Goal: Task Accomplishment & Management: Manage account settings

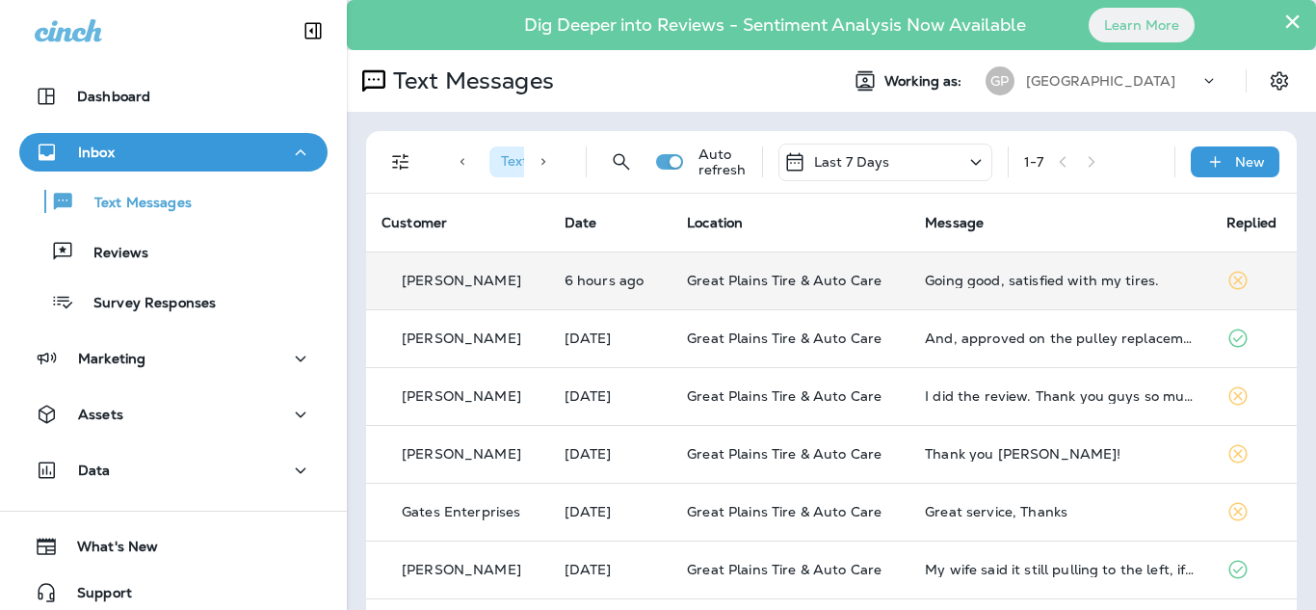
click at [890, 275] on td "Great Plains Tire & Auto Care" at bounding box center [790, 280] width 238 height 58
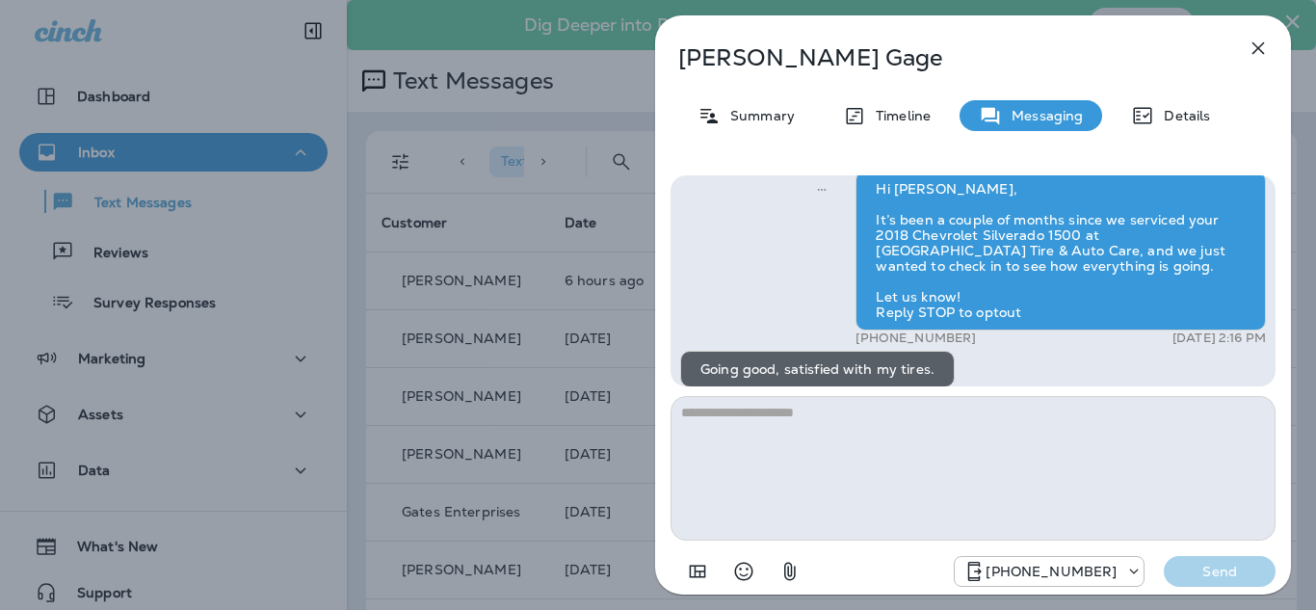
scroll to position [-45, 0]
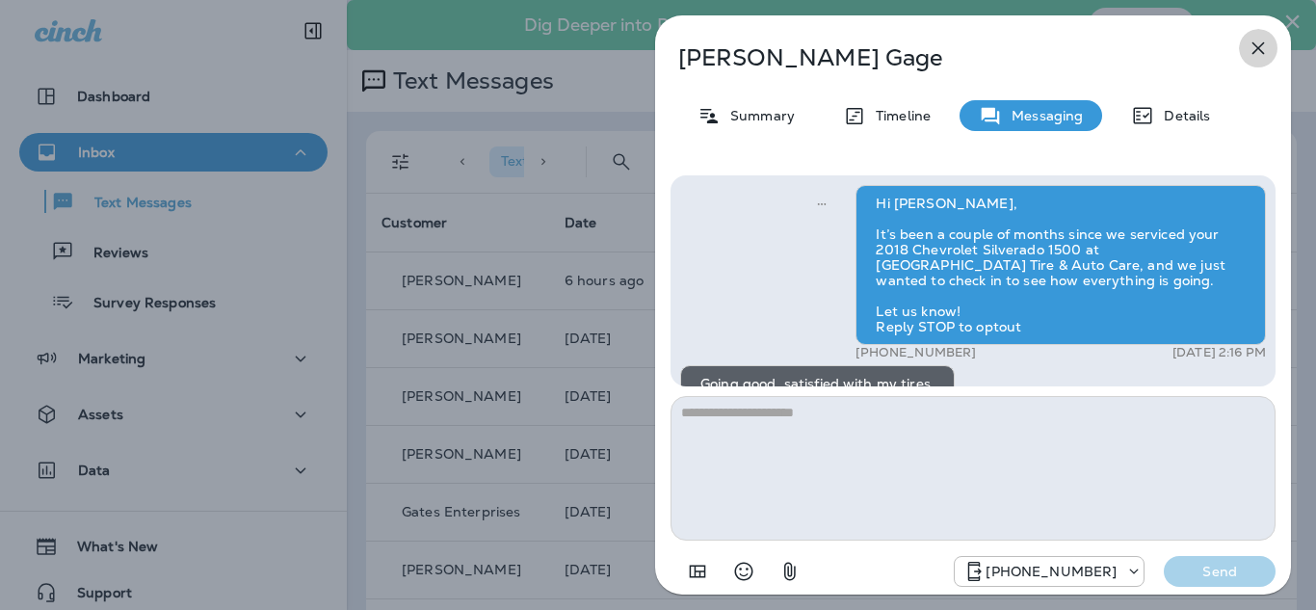
click at [1250, 53] on icon "button" at bounding box center [1257, 48] width 23 height 23
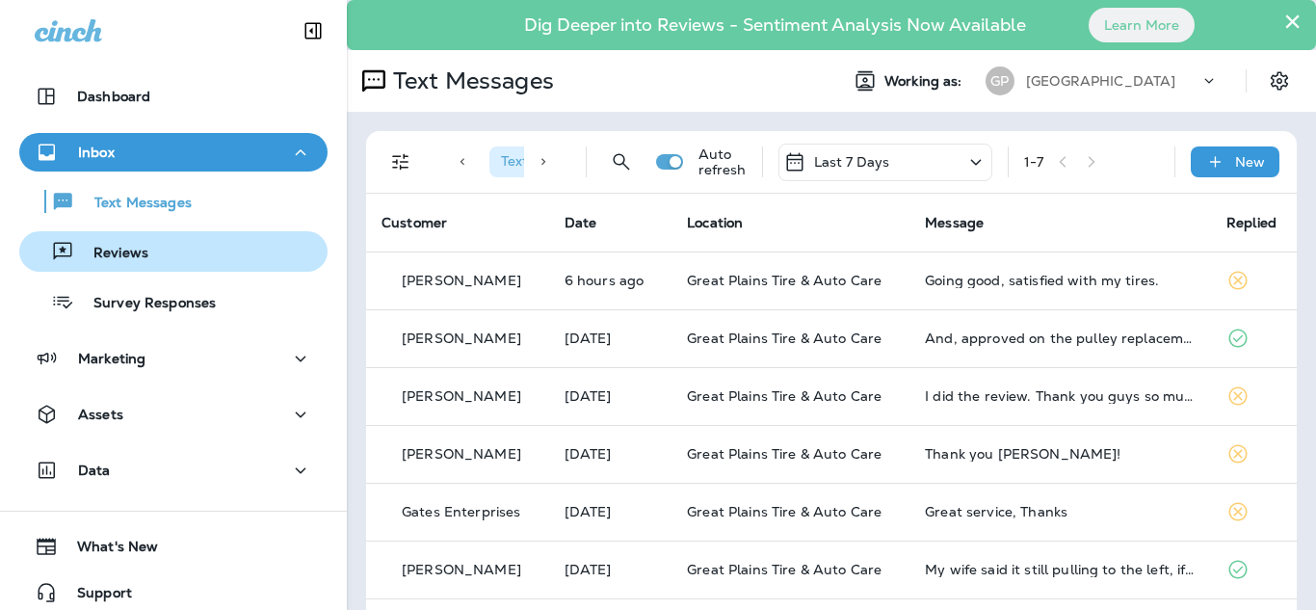
click at [147, 260] on div "Reviews" at bounding box center [173, 251] width 293 height 29
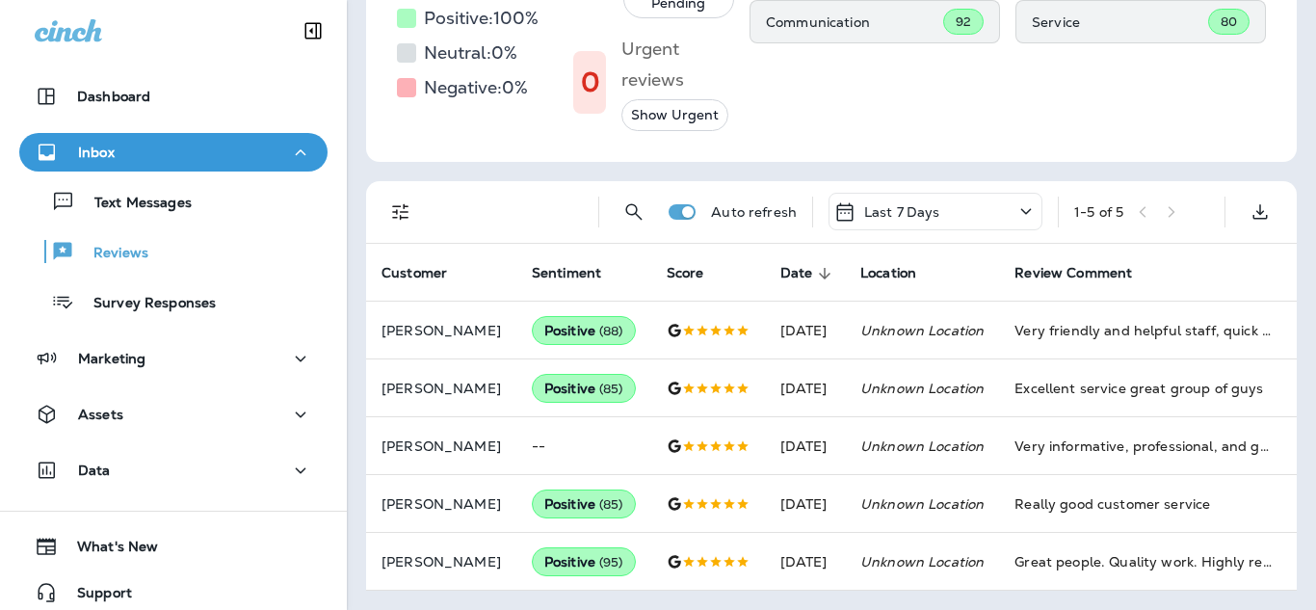
scroll to position [357, 0]
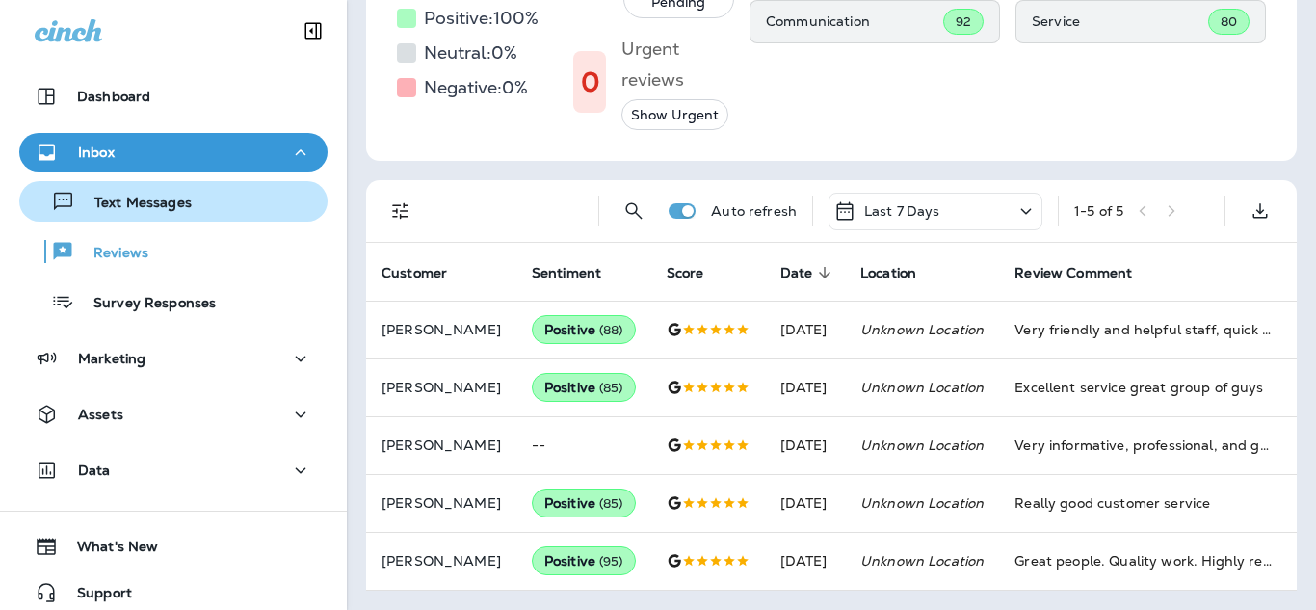
click at [174, 215] on div "Text Messages" at bounding box center [109, 201] width 165 height 29
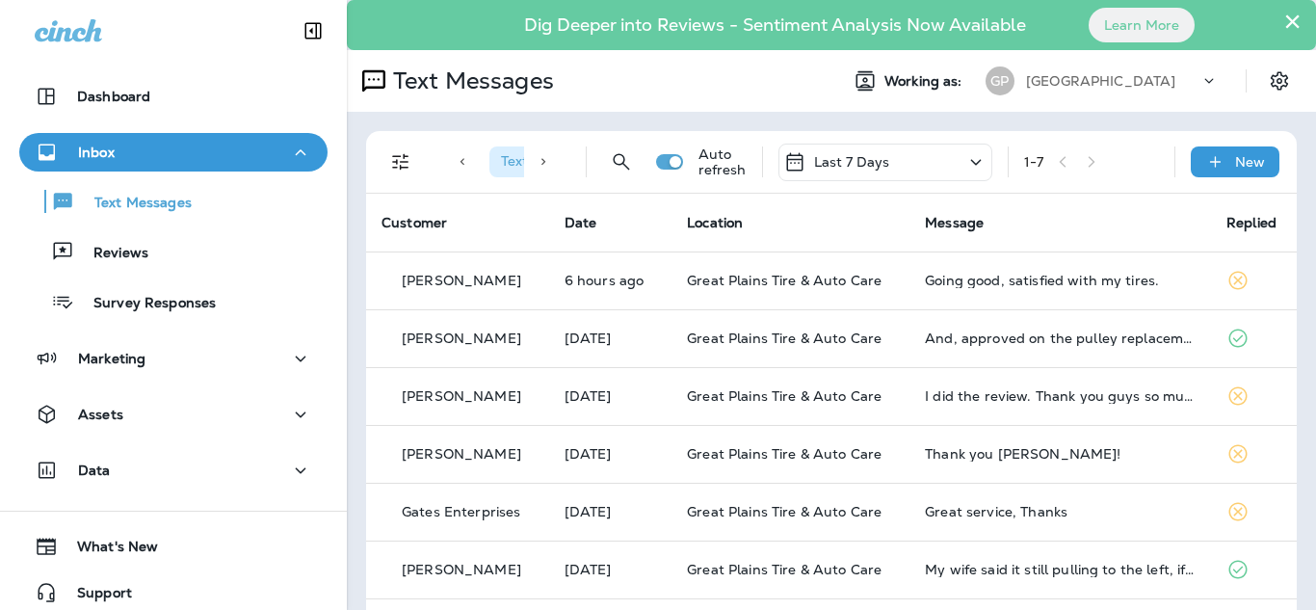
click at [491, 164] on span "Text Direction : Incoming" at bounding box center [577, 161] width 176 height 17
click at [408, 167] on icon "Filters" at bounding box center [400, 161] width 23 height 23
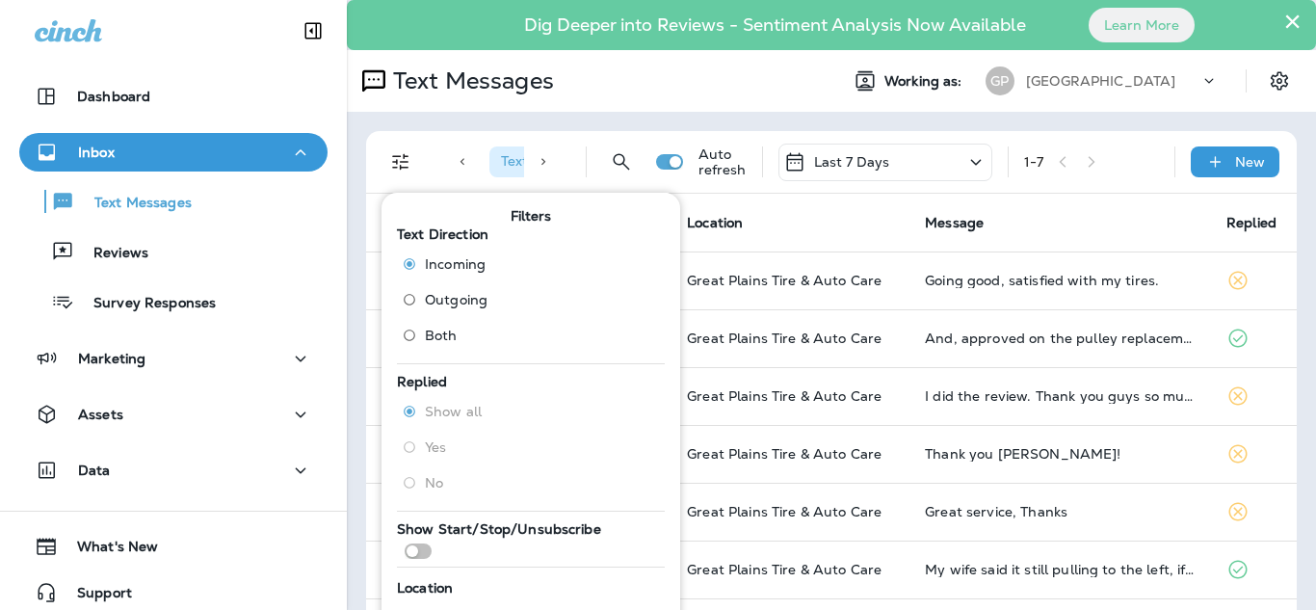
click at [448, 332] on span "Both" at bounding box center [441, 334] width 33 height 15
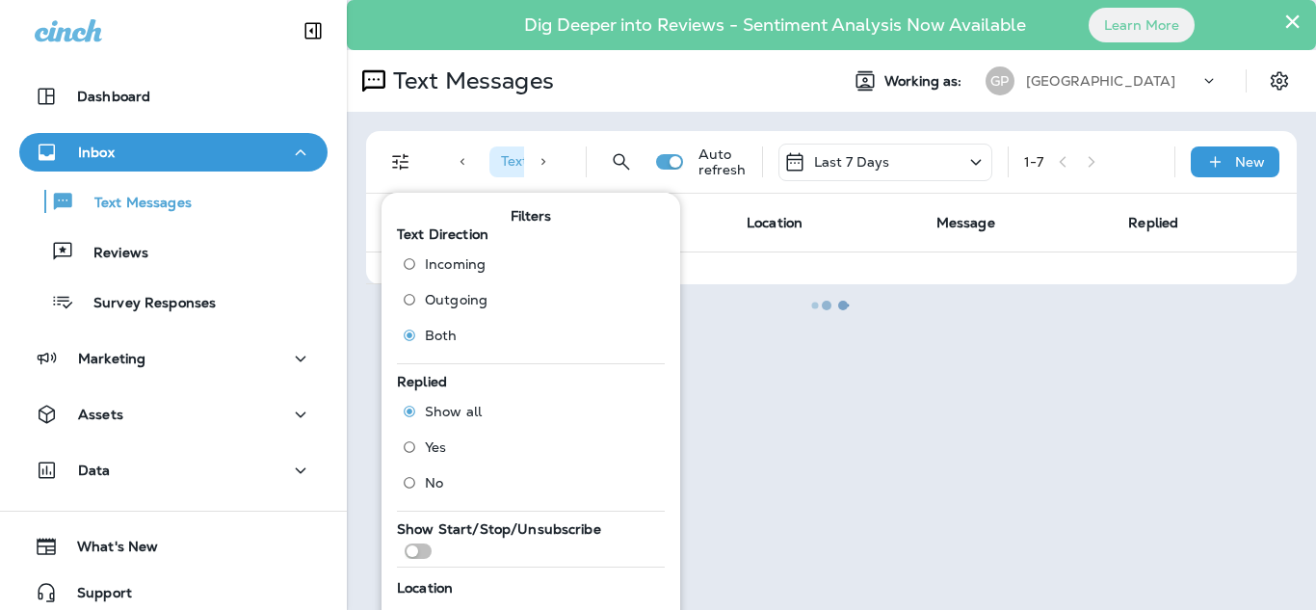
click at [909, 306] on div at bounding box center [831, 305] width 965 height 606
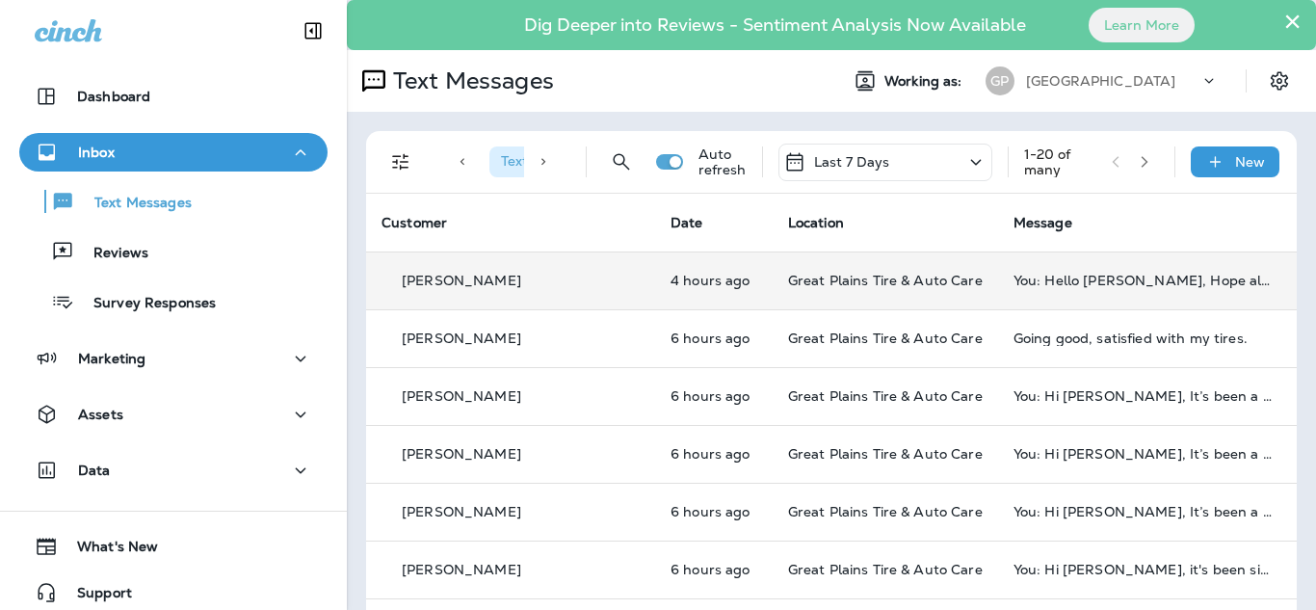
click at [1103, 285] on div "You: Hello [PERSON_NAME], Hope all is well! This is [PERSON_NAME] at [GEOGRAPHI…" at bounding box center [1142, 280] width 258 height 15
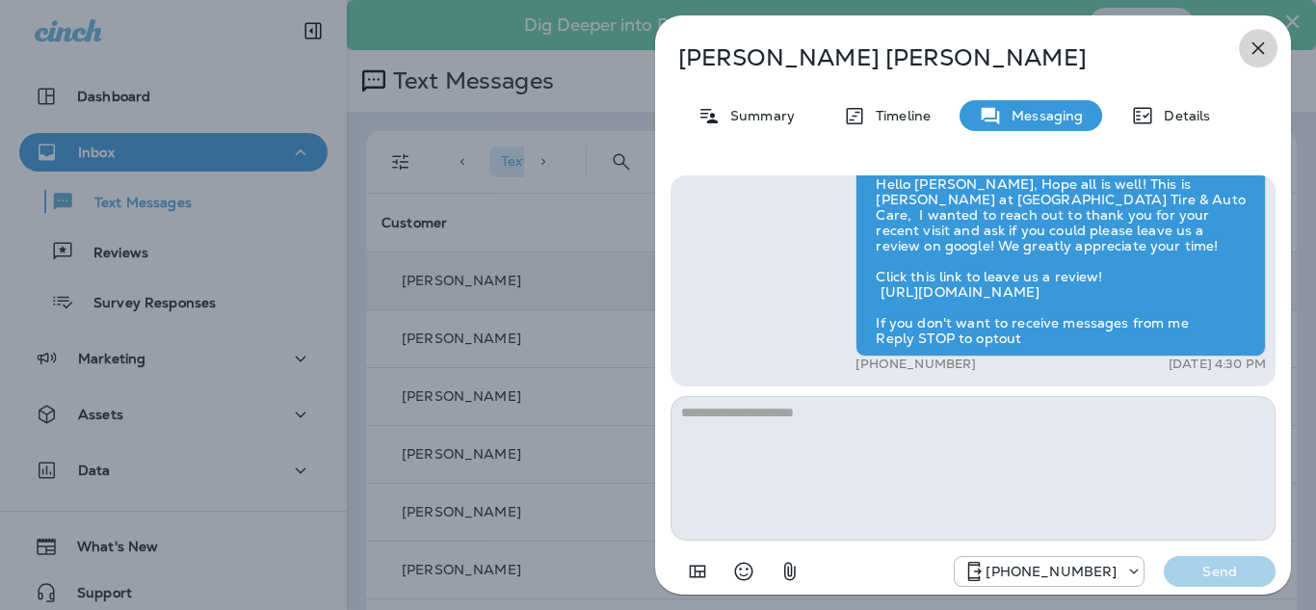
click at [1254, 52] on icon "button" at bounding box center [1258, 48] width 13 height 13
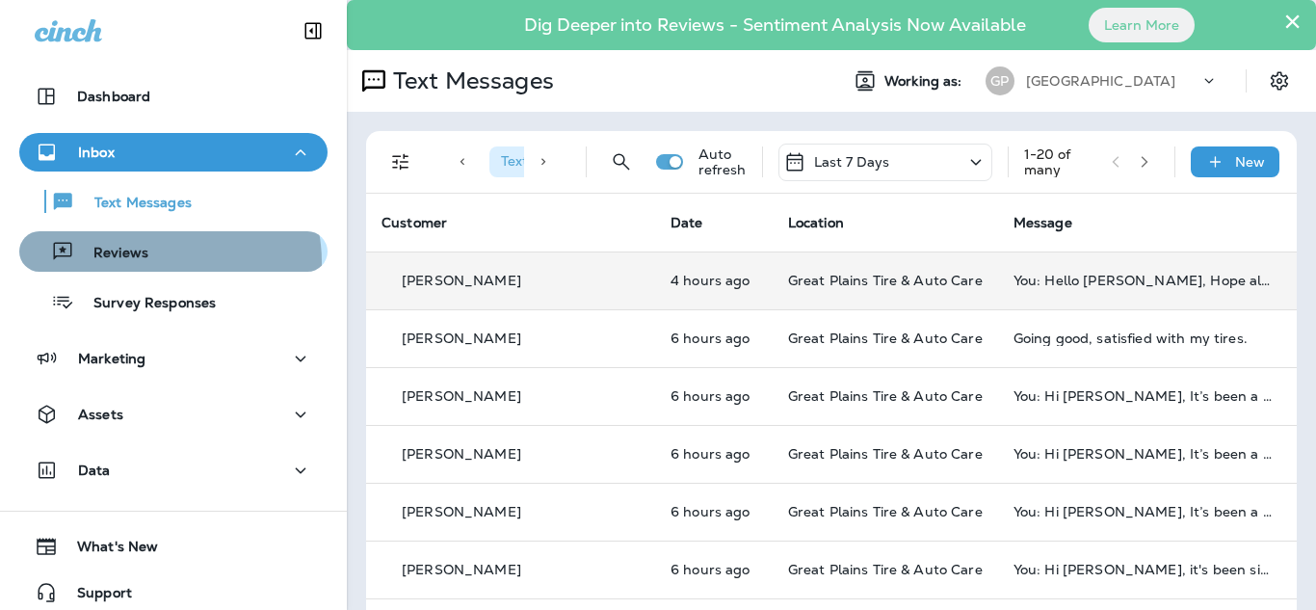
click at [159, 262] on div "Reviews" at bounding box center [173, 251] width 293 height 29
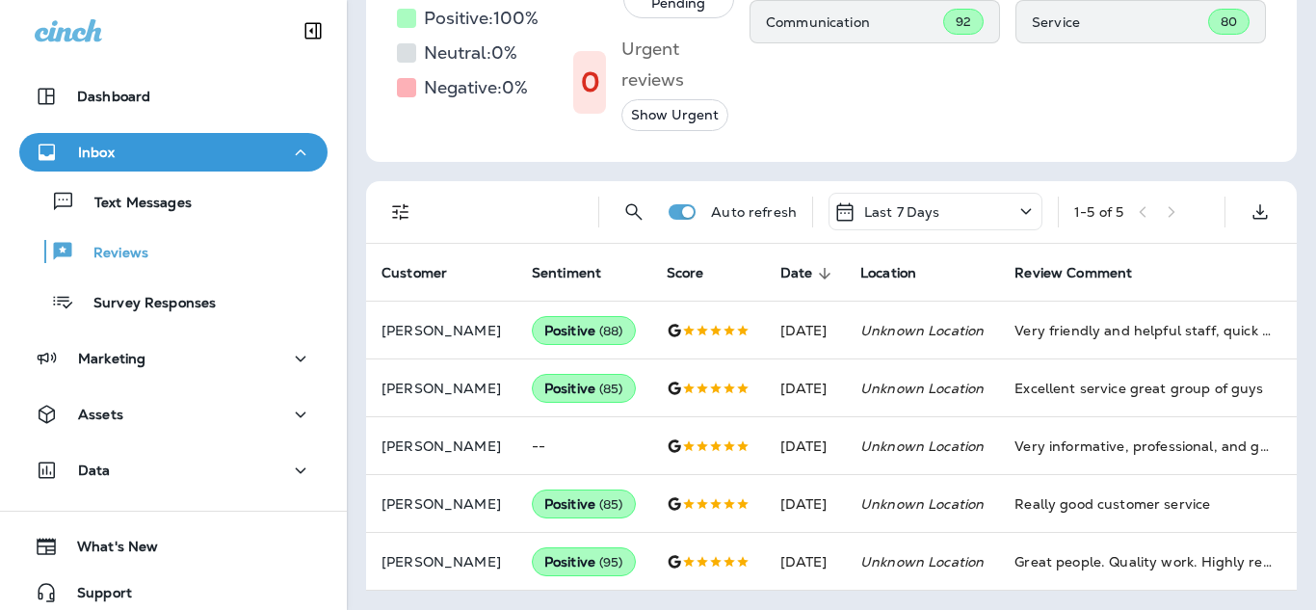
scroll to position [357, 0]
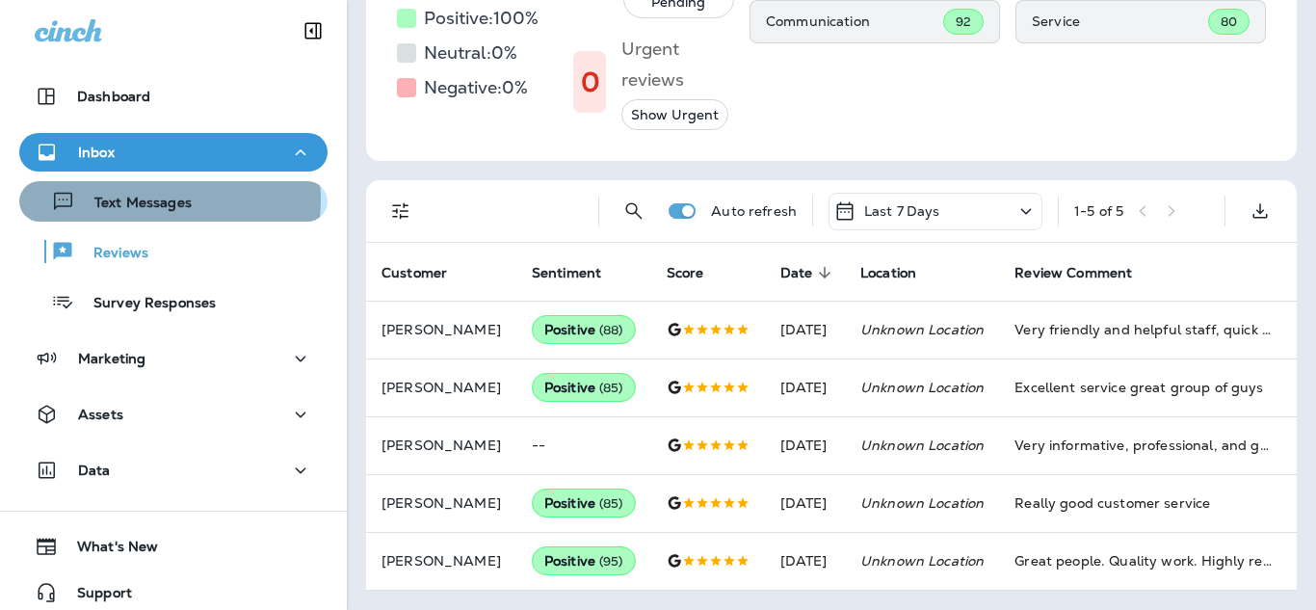
click at [155, 199] on p "Text Messages" at bounding box center [133, 204] width 117 height 18
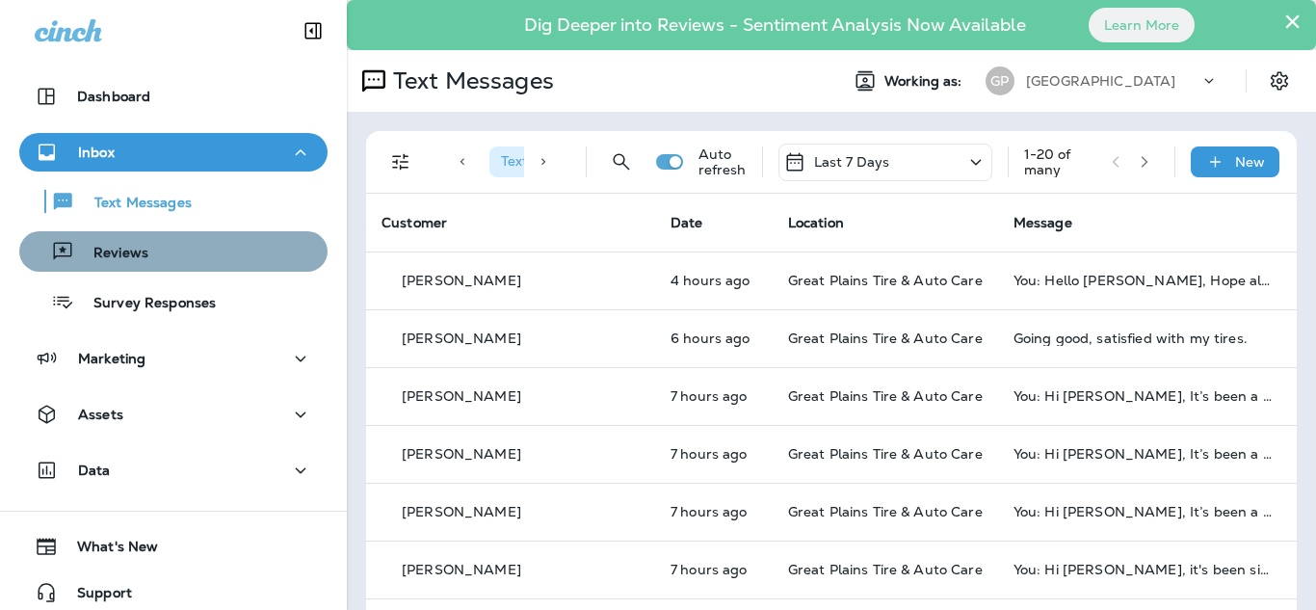
click at [177, 245] on div "Reviews" at bounding box center [173, 251] width 293 height 29
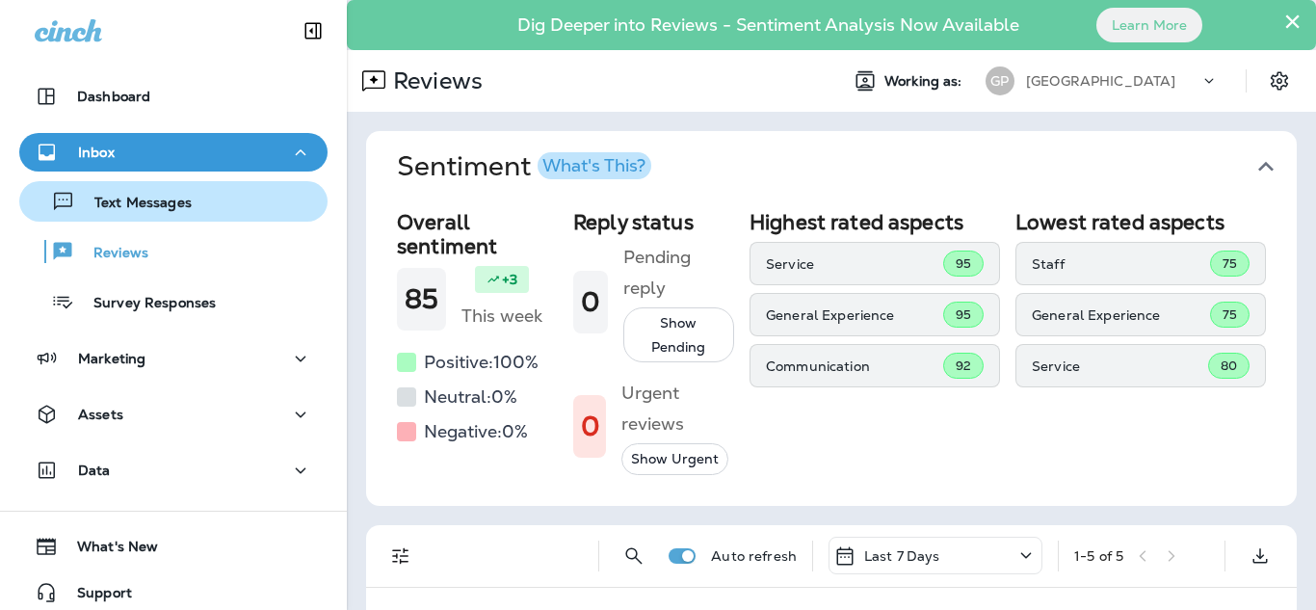
click at [138, 205] on p "Text Messages" at bounding box center [133, 204] width 117 height 18
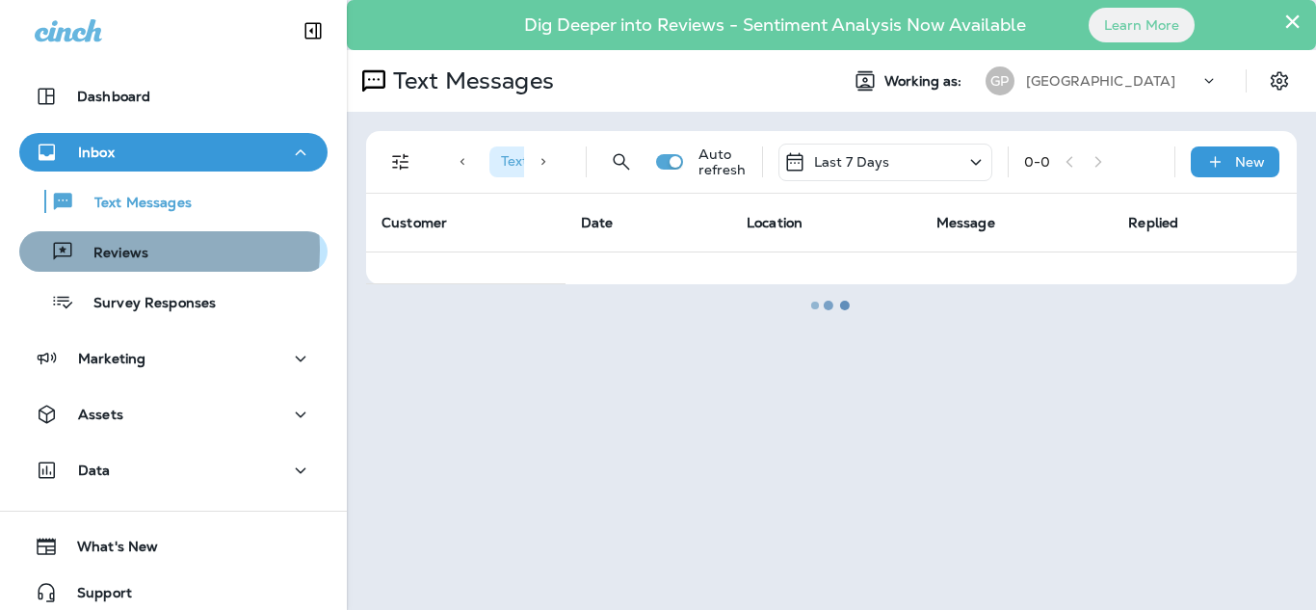
click at [122, 249] on p "Reviews" at bounding box center [111, 254] width 74 height 18
